Goal: Task Accomplishment & Management: Manage account settings

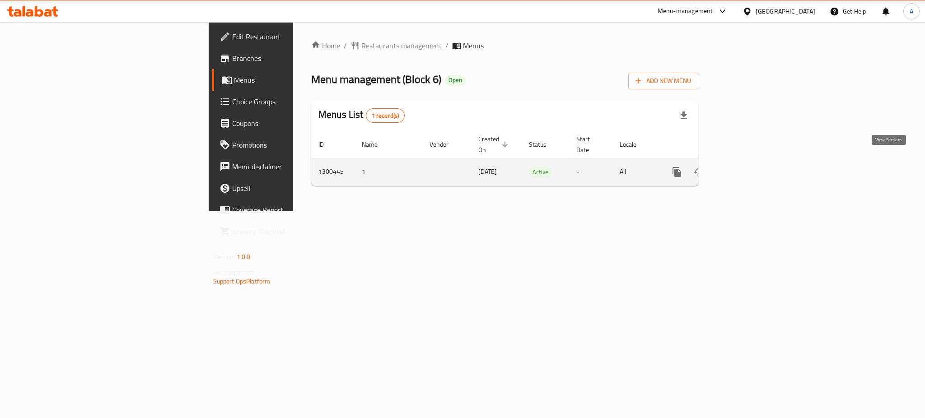
click at [753, 169] on link "enhanced table" at bounding box center [742, 172] width 22 height 22
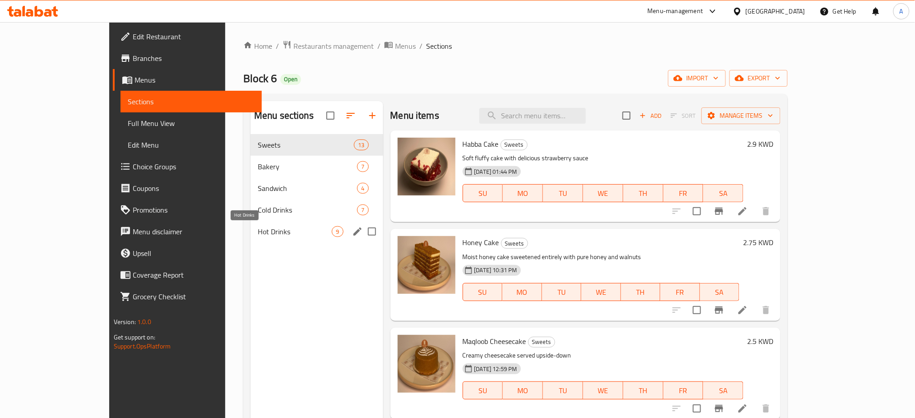
click at [258, 230] on span "Hot Drinks" at bounding box center [295, 231] width 74 height 11
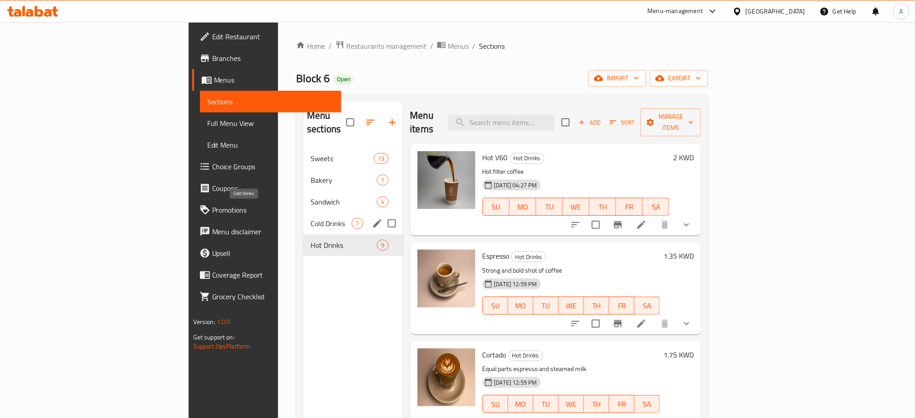
click at [311, 218] on span "Cold Drinks" at bounding box center [331, 223] width 41 height 11
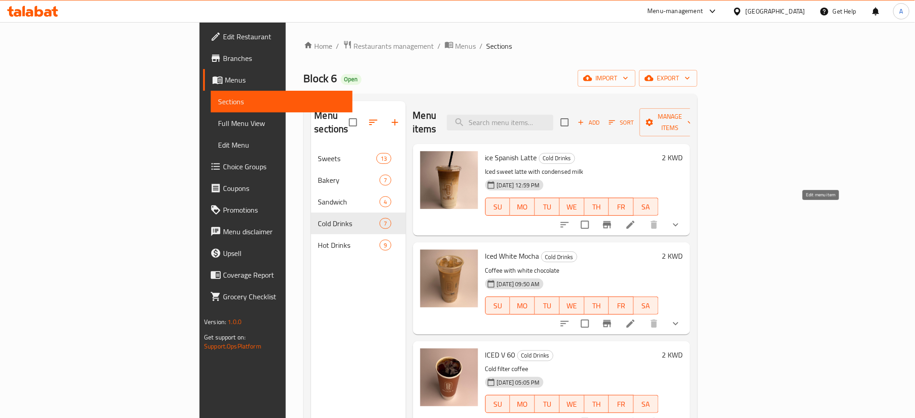
click at [636, 219] on icon at bounding box center [630, 224] width 11 height 11
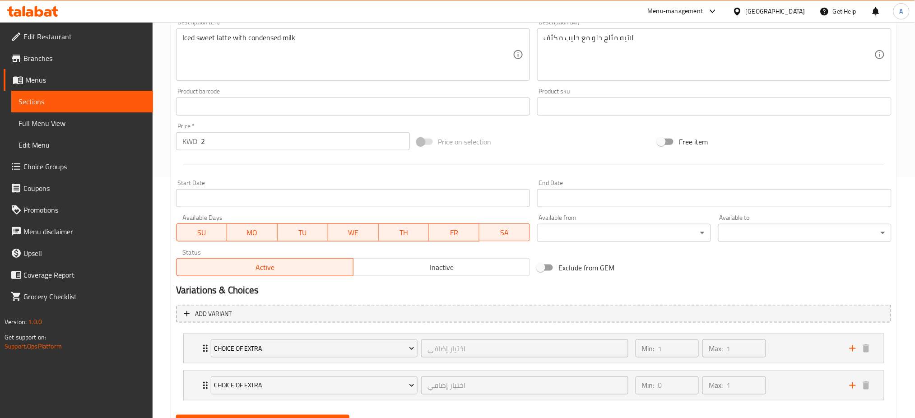
scroll to position [284, 0]
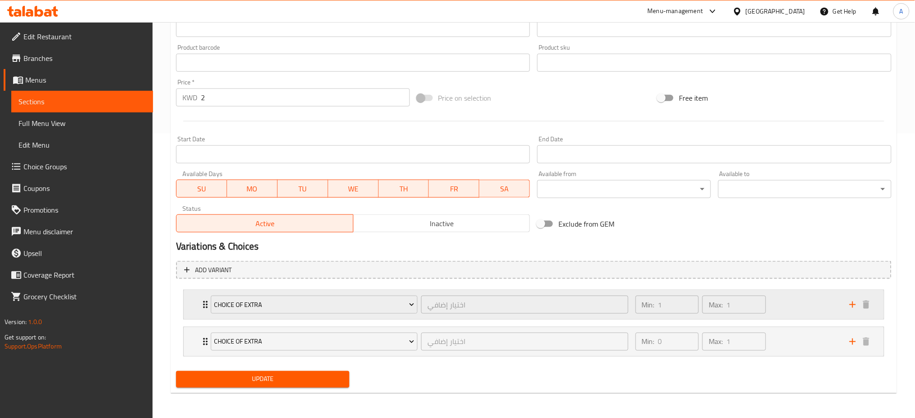
click at [205, 306] on icon "Expand" at bounding box center [205, 304] width 11 height 11
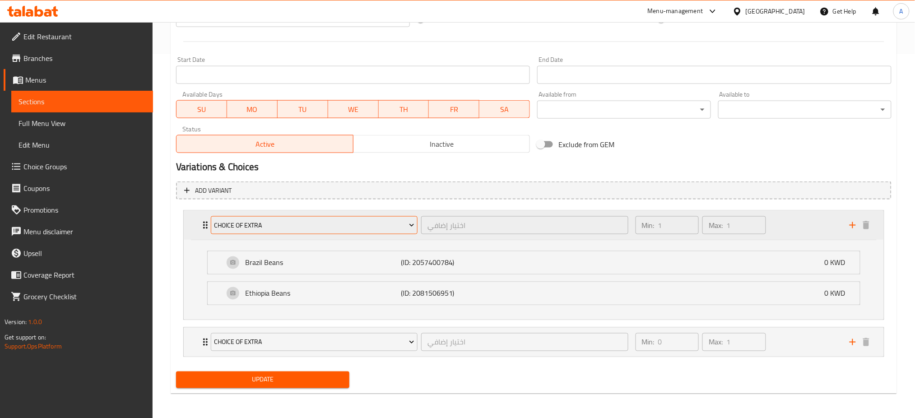
scroll to position [364, 0]
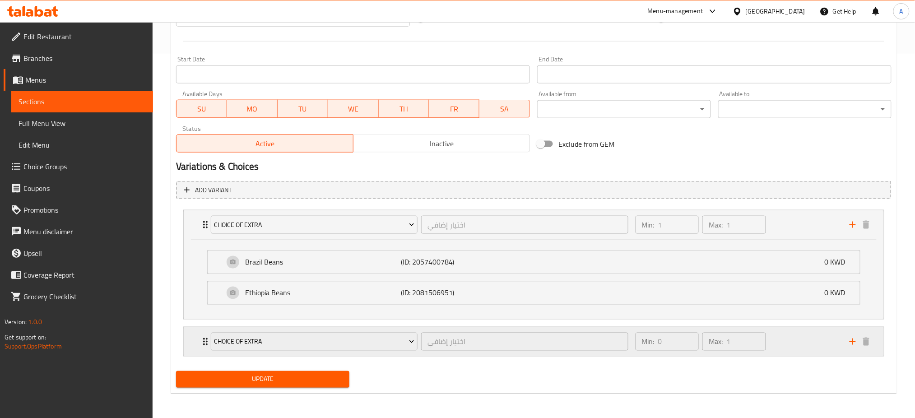
click at [200, 341] on icon "Expand" at bounding box center [205, 341] width 11 height 11
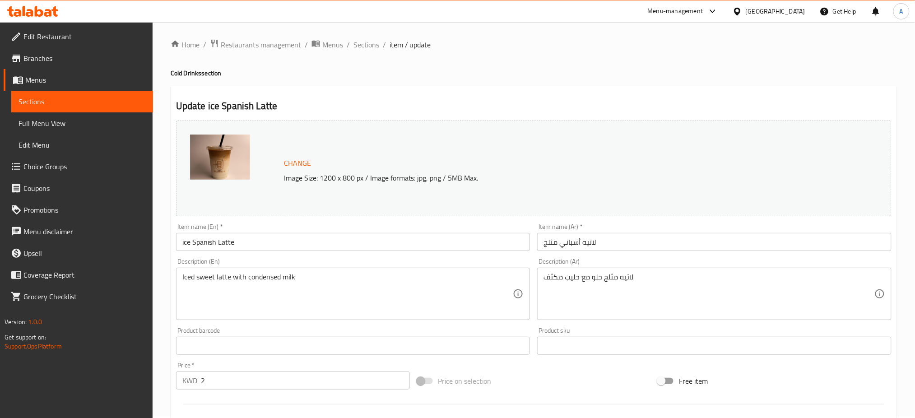
scroll to position [0, 0]
click at [370, 43] on span "Sections" at bounding box center [367, 46] width 26 height 11
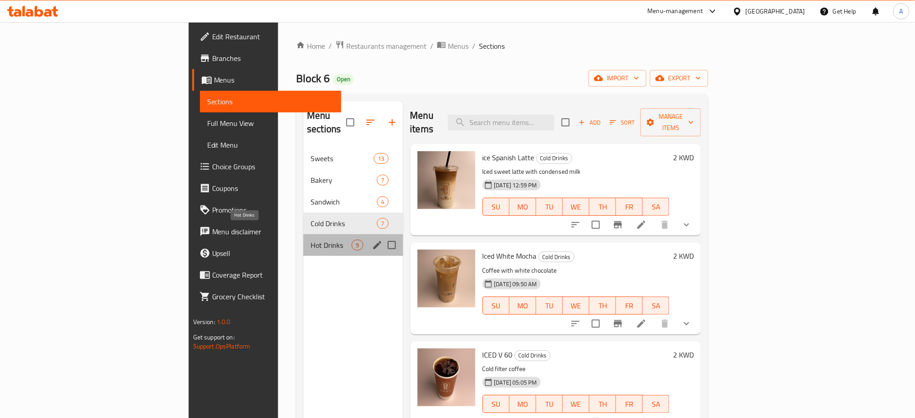
click at [311, 240] on span "Hot Drinks" at bounding box center [331, 245] width 41 height 11
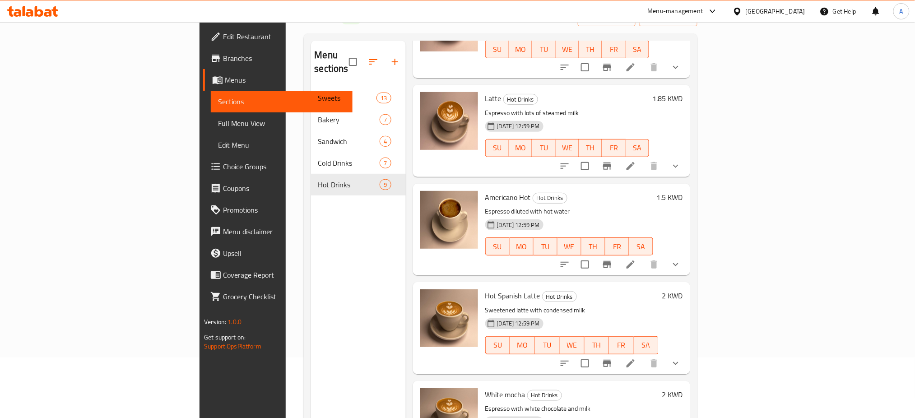
scroll to position [126, 0]
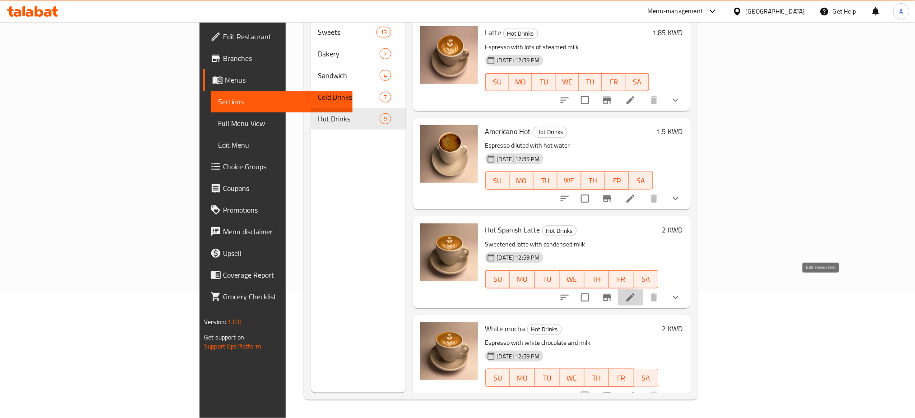
click at [636, 292] on icon at bounding box center [630, 297] width 11 height 11
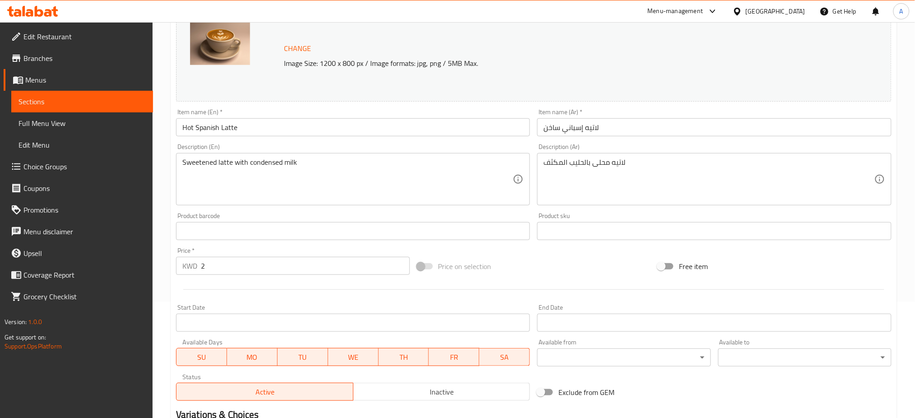
scroll to position [322, 0]
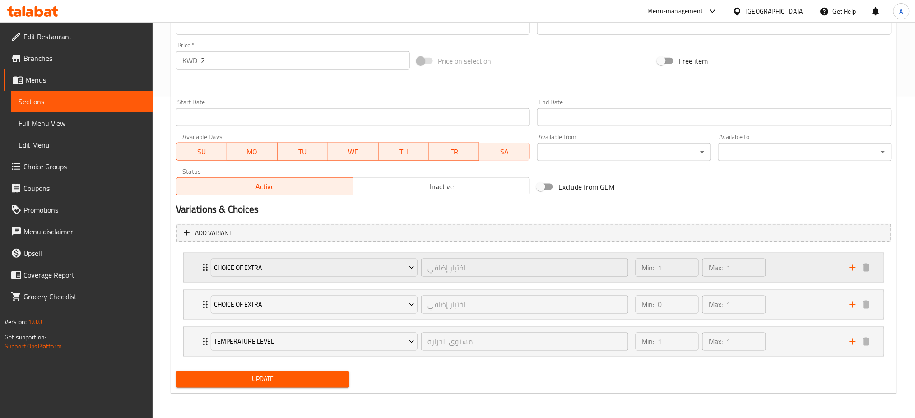
click at [205, 268] on div "Choice Of Extra اختيار إضافي ​" at bounding box center [419, 267] width 429 height 29
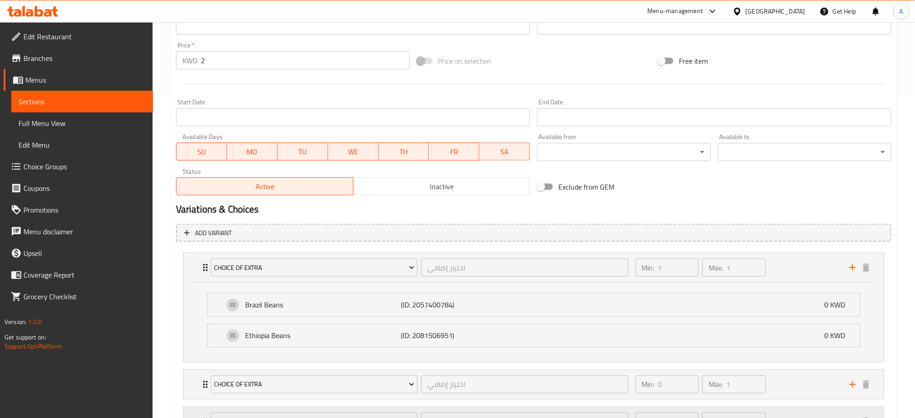
scroll to position [401, 0]
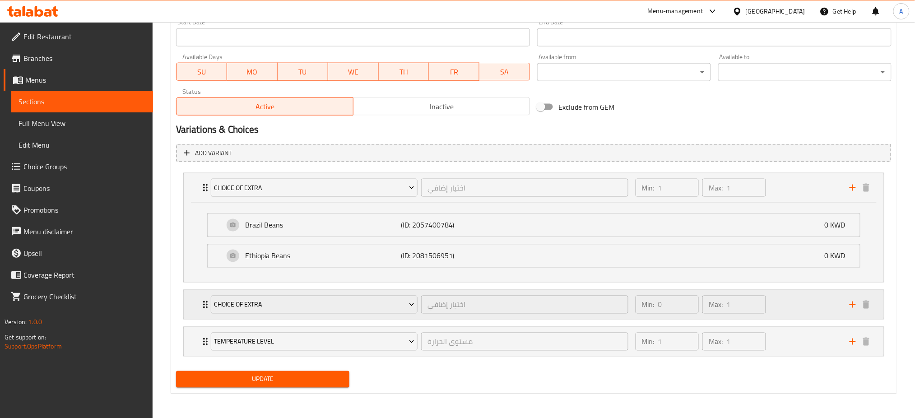
click at [203, 303] on icon "Expand" at bounding box center [205, 304] width 11 height 11
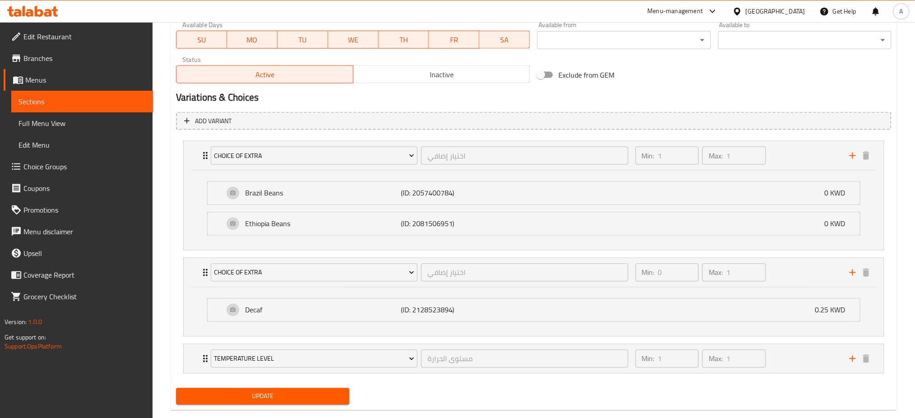
scroll to position [451, 0]
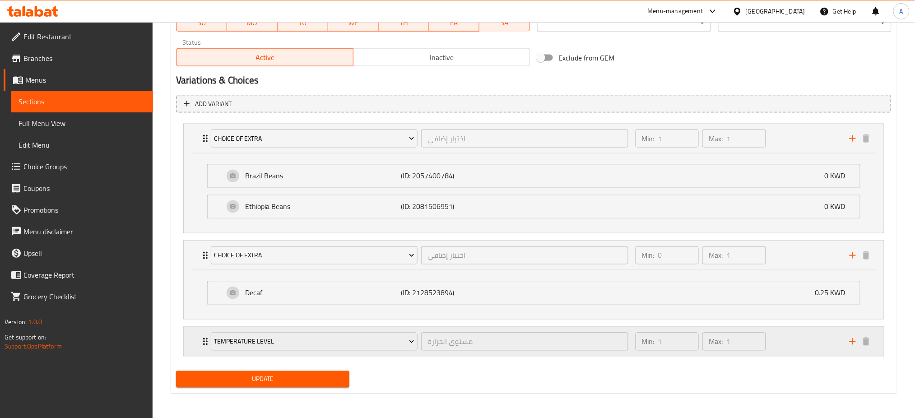
click at [199, 338] on div "Temperature level مستوى الحرارة ​ Min: 1 ​ Max: 1 ​" at bounding box center [534, 341] width 700 height 29
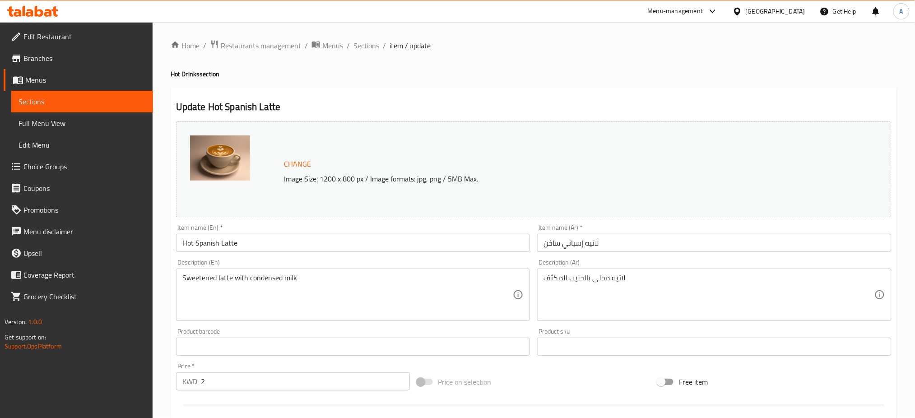
scroll to position [0, 0]
click at [369, 47] on span "Sections" at bounding box center [367, 46] width 26 height 11
